Goal: Find specific page/section: Find specific page/section

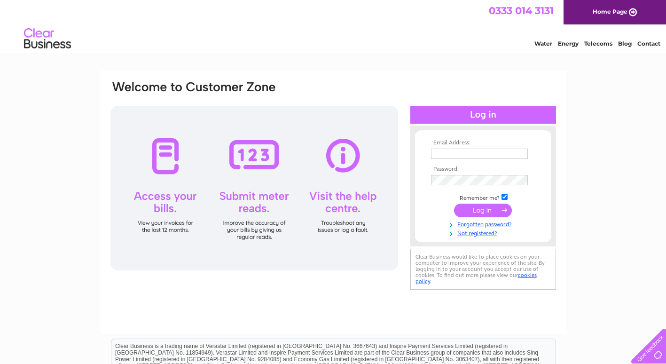
type input "accounts@bootleggerbars.com"
click at [480, 204] on input "submit" at bounding box center [483, 209] width 58 height 13
click at [474, 211] on input "submit" at bounding box center [483, 209] width 58 height 13
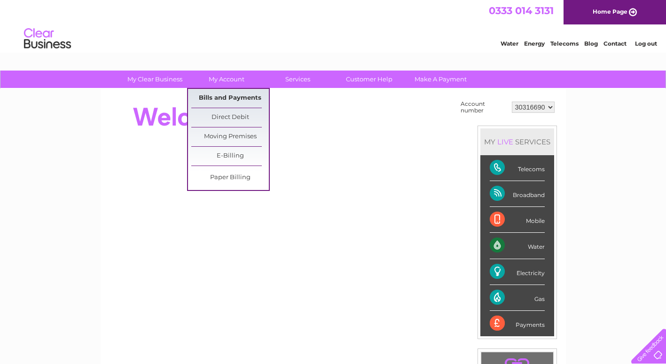
click at [219, 96] on link "Bills and Payments" at bounding box center [230, 98] width 78 height 19
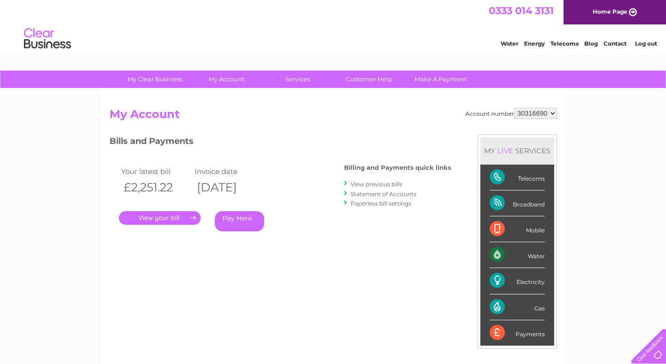
click at [168, 215] on link "." at bounding box center [160, 218] width 82 height 14
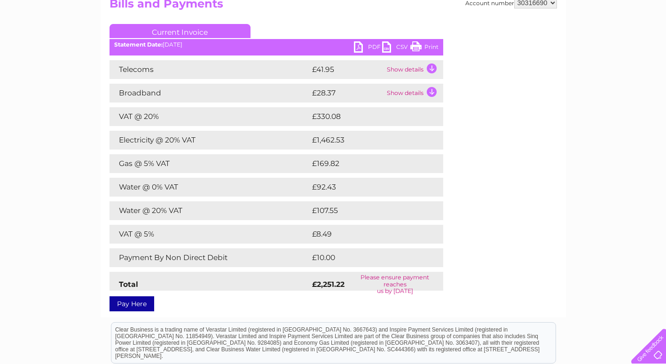
scroll to position [94, 0]
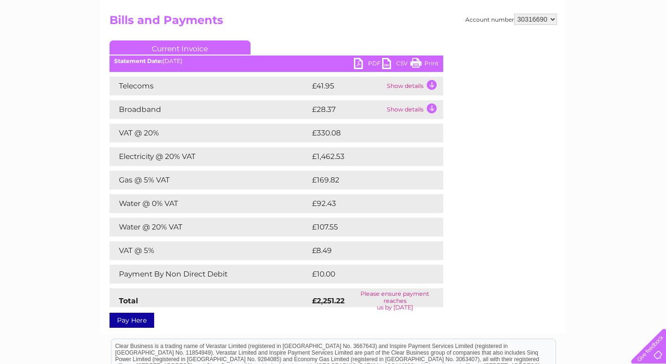
click at [366, 60] on link "PDF" at bounding box center [368, 65] width 28 height 14
